Goal: Navigation & Orientation: Find specific page/section

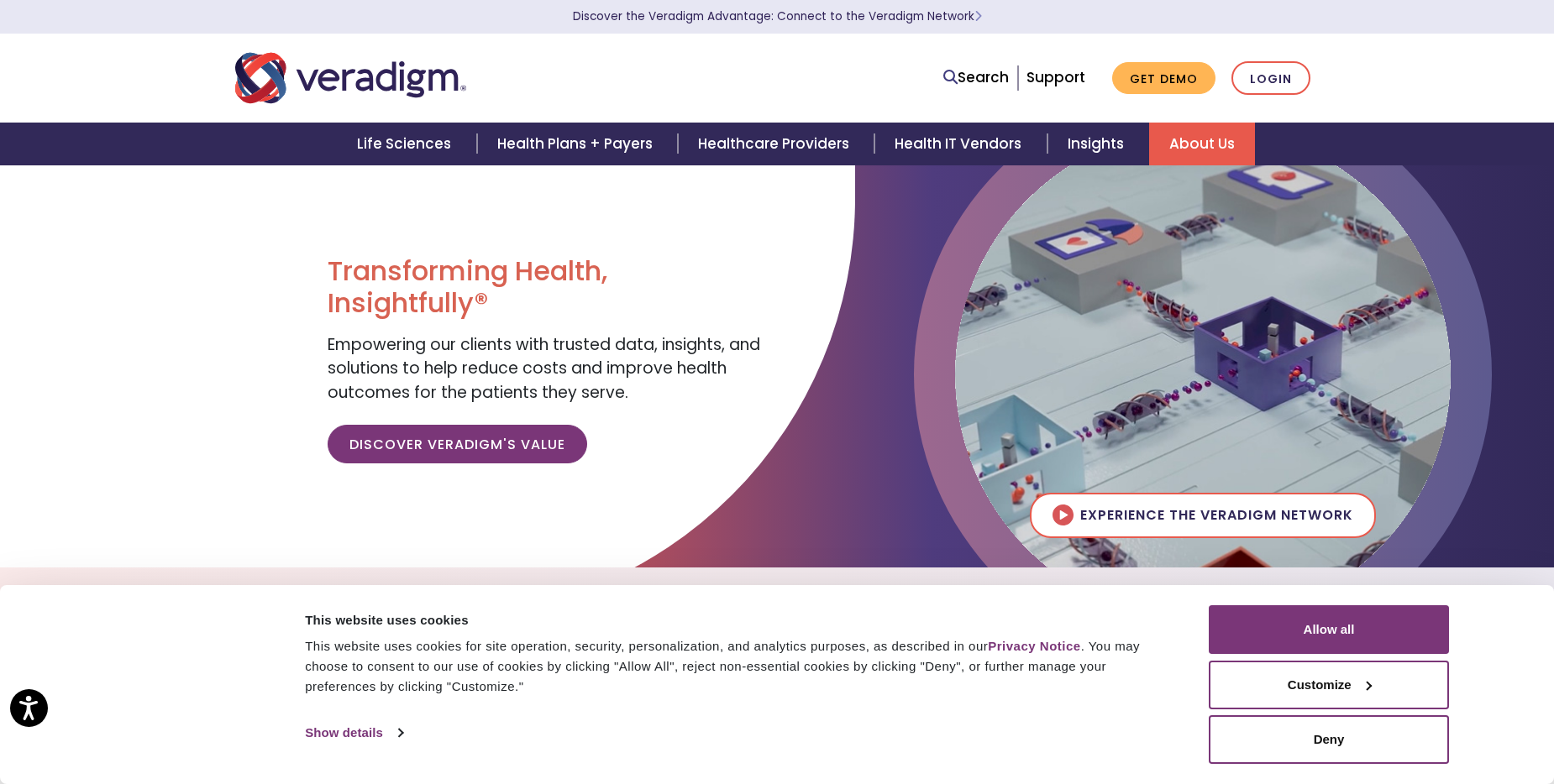
click at [1195, 148] on link "About Us" at bounding box center [1202, 144] width 106 height 42
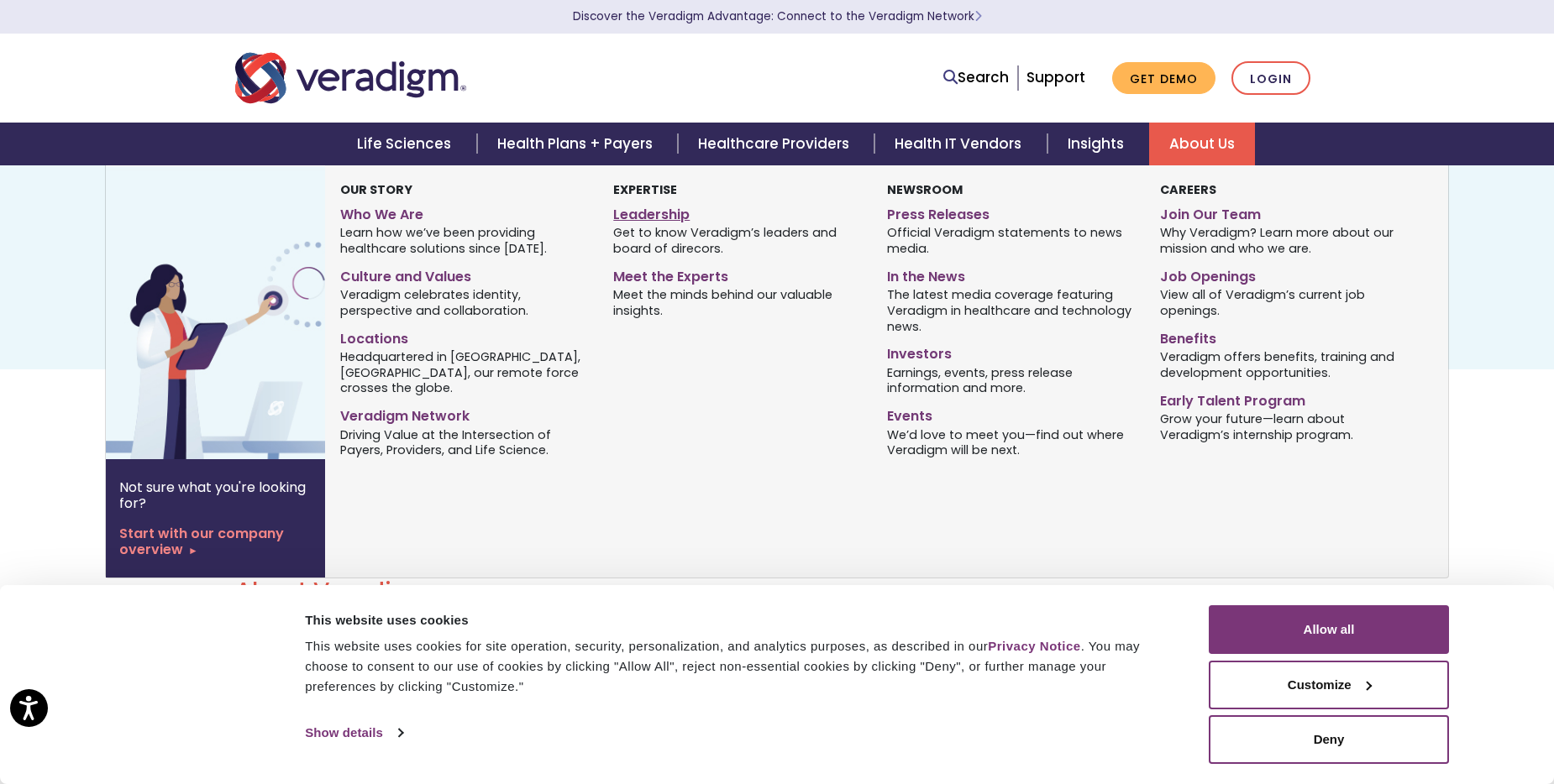
click at [648, 213] on link "Leadership" at bounding box center [736, 212] width 248 height 24
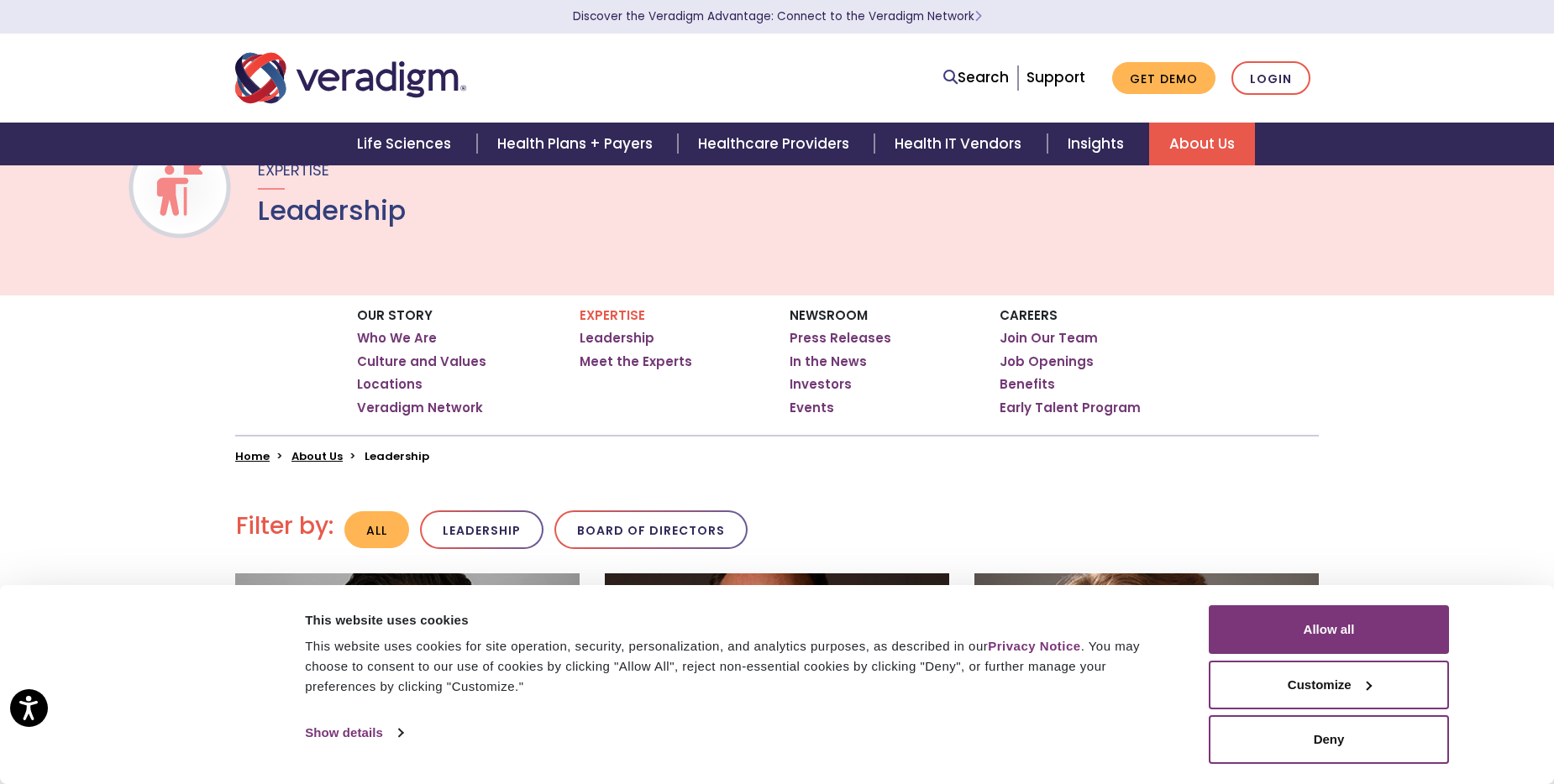
scroll to position [77, 0]
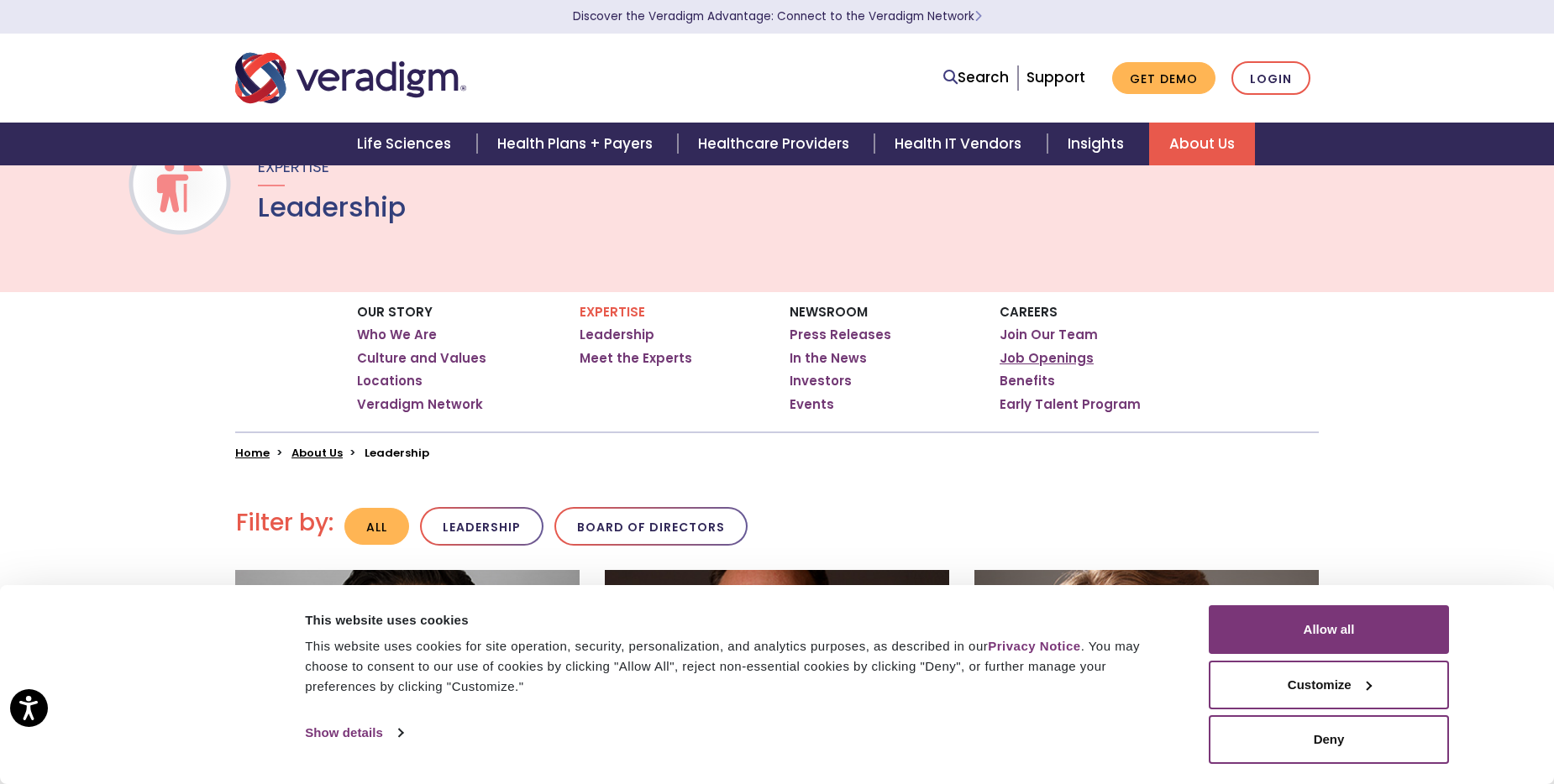
click at [1041, 357] on link "Job Openings" at bounding box center [1047, 358] width 94 height 17
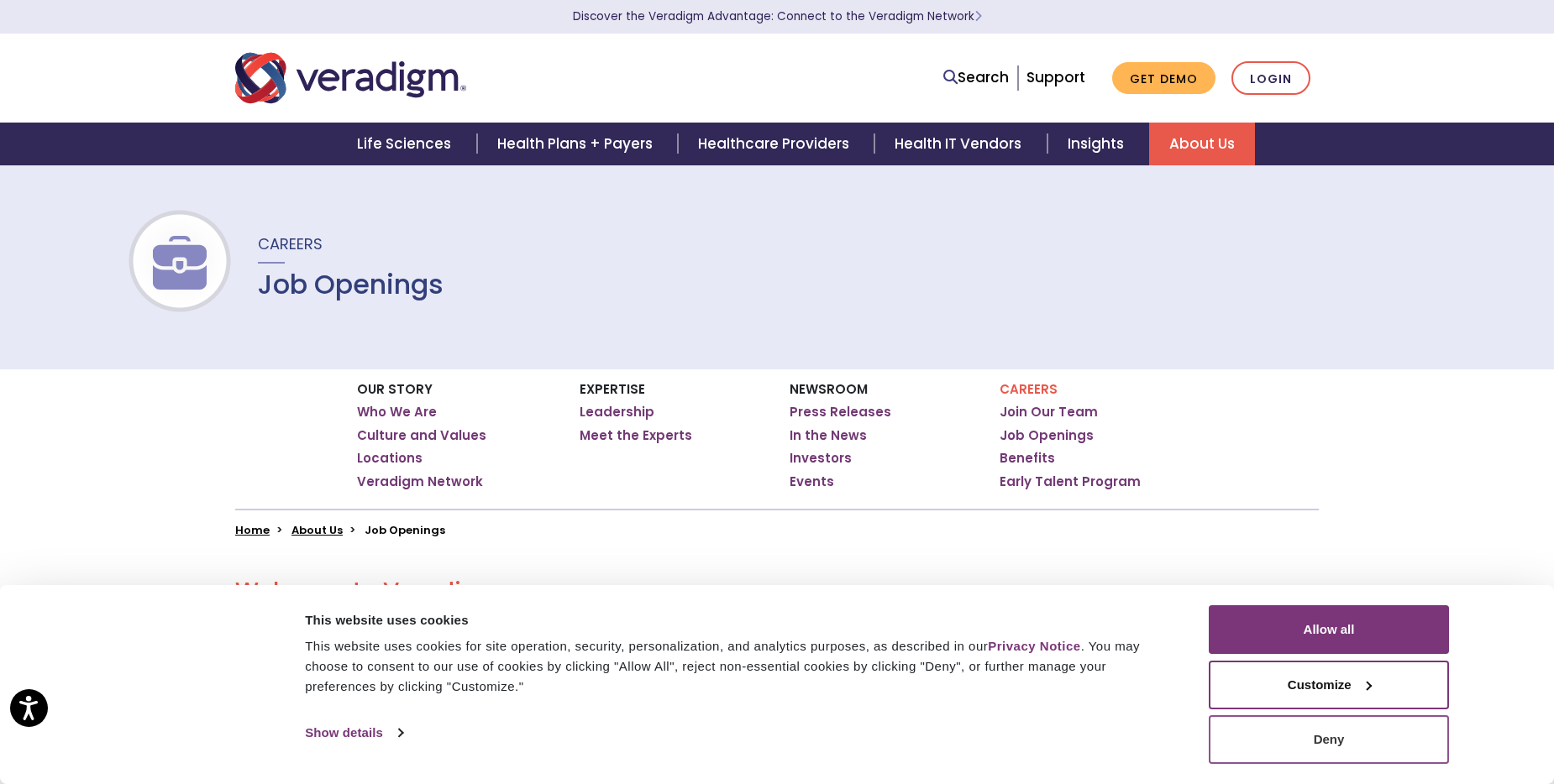
click at [1337, 742] on button "Deny" at bounding box center [1328, 739] width 241 height 49
